Goal: Task Accomplishment & Management: Manage account settings

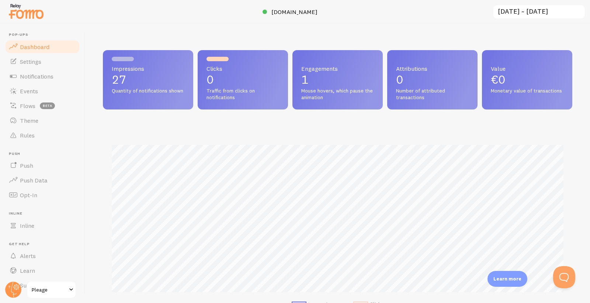
scroll to position [194, 469]
click at [35, 92] on span "Events" at bounding box center [29, 90] width 18 height 7
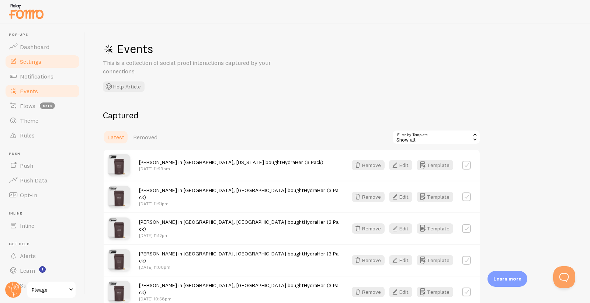
click at [56, 68] on link "Settings" at bounding box center [42, 61] width 76 height 15
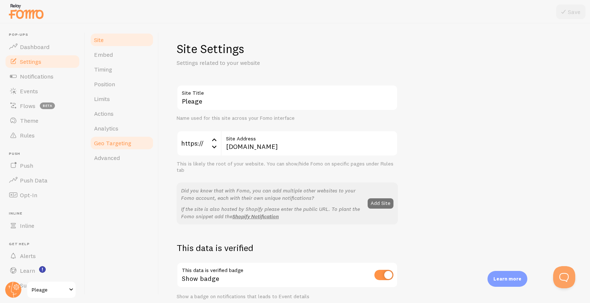
click at [112, 146] on span "Geo Targeting" at bounding box center [112, 142] width 37 height 7
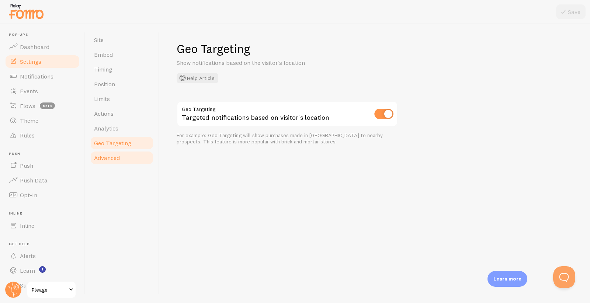
click at [112, 155] on span "Advanced" at bounding box center [107, 157] width 26 height 7
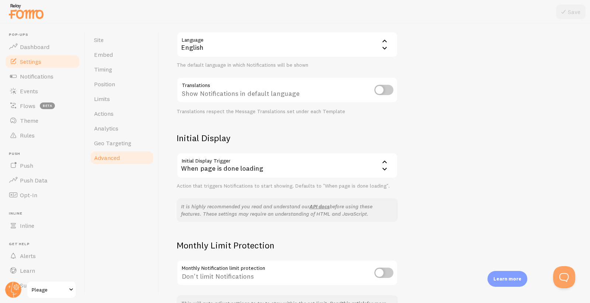
scroll to position [125, 0]
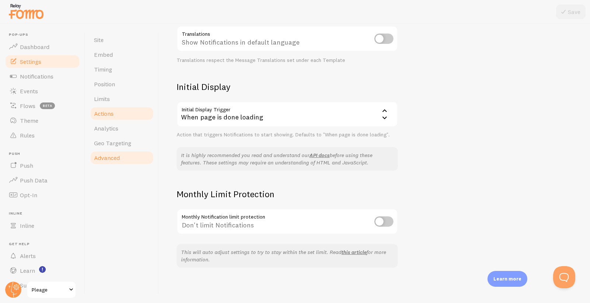
click at [121, 119] on link "Actions" at bounding box center [122, 113] width 65 height 15
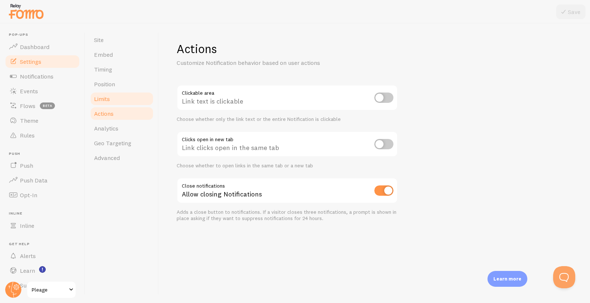
click at [121, 99] on link "Limits" at bounding box center [122, 98] width 65 height 15
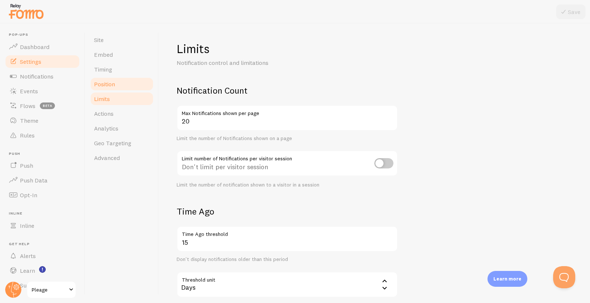
click at [119, 84] on link "Position" at bounding box center [122, 84] width 65 height 15
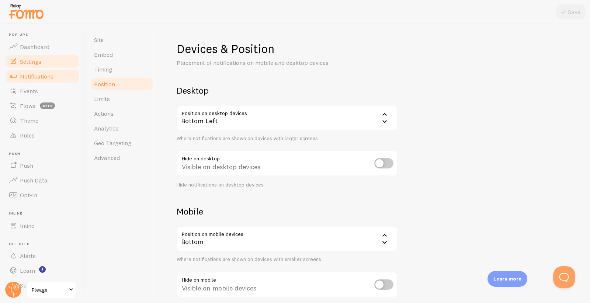
click at [43, 79] on span "Notifications" at bounding box center [37, 76] width 34 height 7
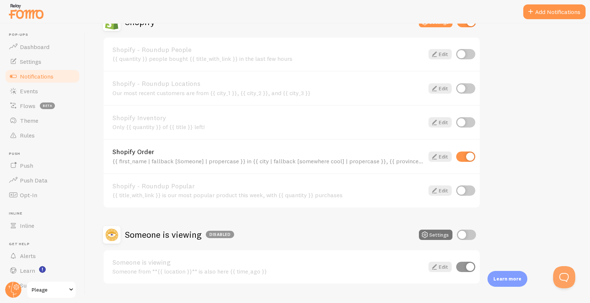
scroll to position [275, 0]
click at [438, 156] on icon at bounding box center [434, 155] width 9 height 9
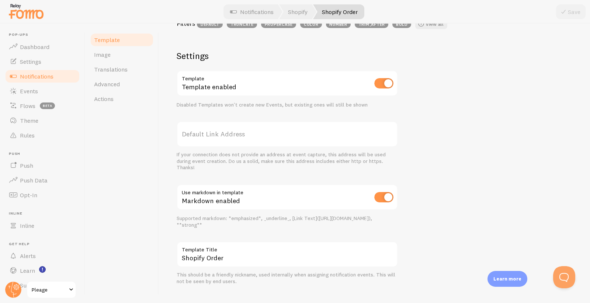
scroll to position [263, 0]
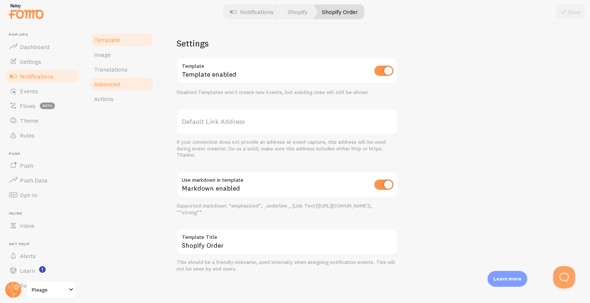
click at [134, 89] on link "Advanced" at bounding box center [122, 84] width 65 height 15
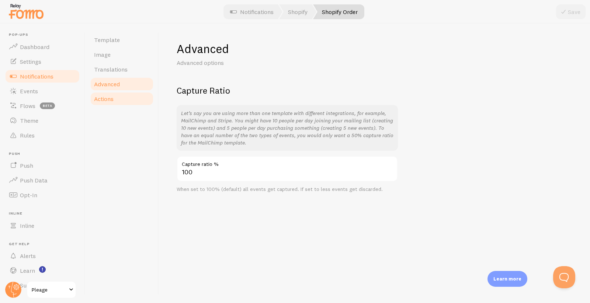
click at [131, 95] on link "Actions" at bounding box center [122, 98] width 65 height 15
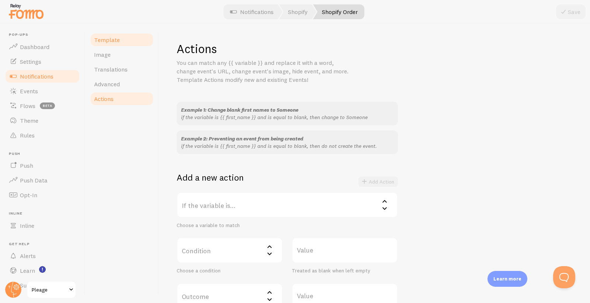
click at [125, 45] on link "Template" at bounding box center [122, 39] width 65 height 15
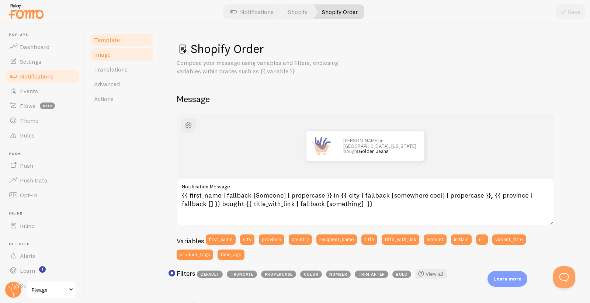
click at [128, 59] on link "Image" at bounding box center [122, 54] width 65 height 15
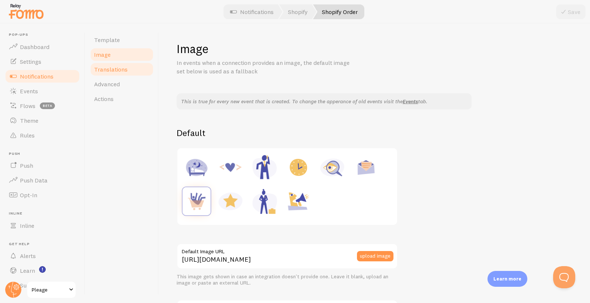
click at [113, 71] on span "Translations" at bounding box center [111, 69] width 34 height 7
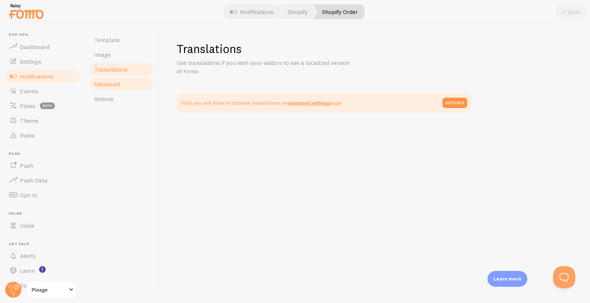
click at [118, 79] on link "Advanced" at bounding box center [122, 84] width 65 height 15
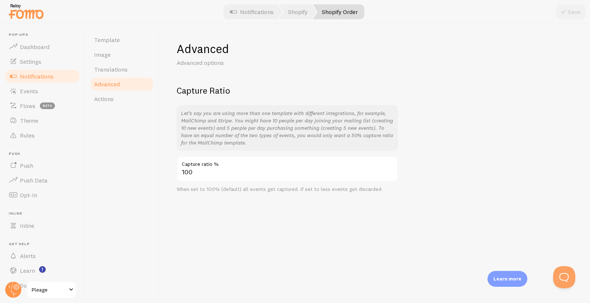
click at [136, 108] on div "Template Image Translations Advanced Actions" at bounding box center [122, 164] width 74 height 280
click at [135, 105] on link "Actions" at bounding box center [122, 98] width 65 height 15
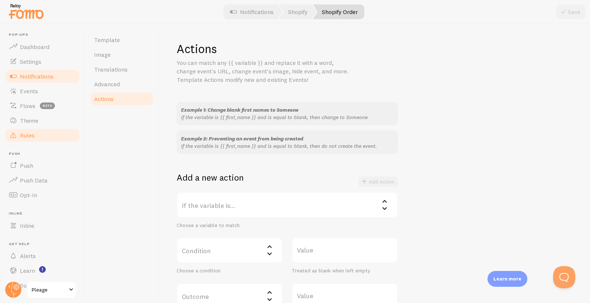
click at [46, 131] on link "Rules" at bounding box center [42, 135] width 76 height 15
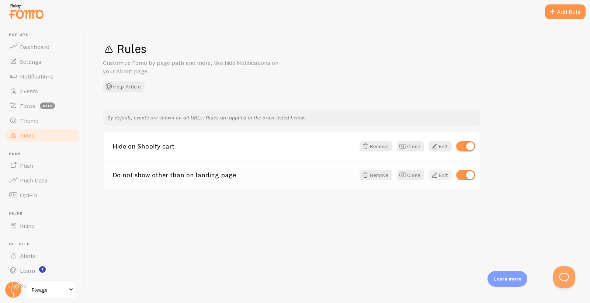
click at [435, 177] on span at bounding box center [434, 175] width 9 height 9
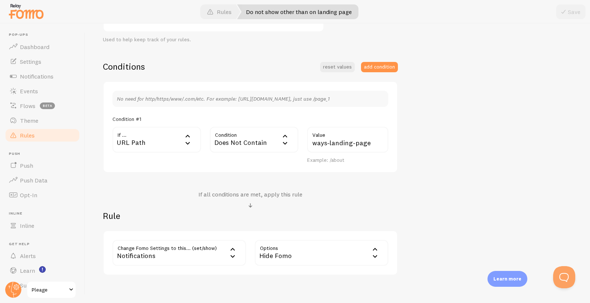
scroll to position [185, 0]
